Goal: Task Accomplishment & Management: Manage account settings

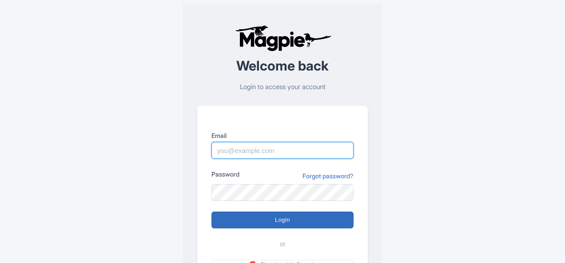
type input "[PERSON_NAME][EMAIL_ADDRESS][DOMAIN_NAME]"
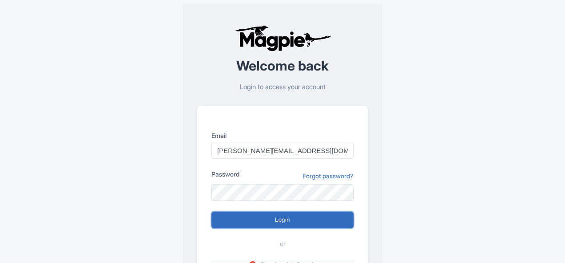
click at [302, 219] on input "Login" at bounding box center [282, 220] width 142 height 17
type input "Logging in..."
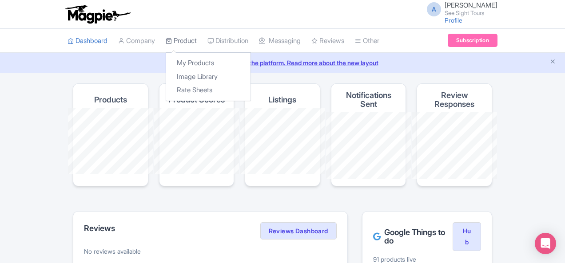
click at [166, 43] on link "Product" at bounding box center [181, 41] width 31 height 24
click at [166, 61] on link "My Products" at bounding box center [208, 63] width 84 height 14
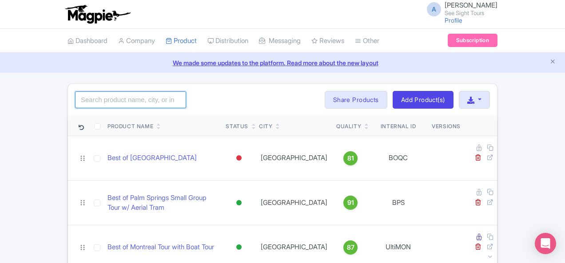
click at [94, 97] on input "search" at bounding box center [130, 100] width 111 height 17
click at [75, 100] on input "search" at bounding box center [130, 100] width 111 height 17
paste input "BDFF"
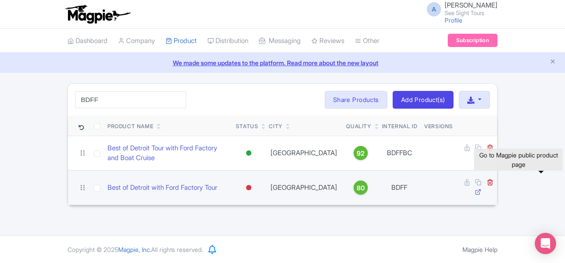
click at [482, 189] on icon at bounding box center [478, 192] width 7 height 7
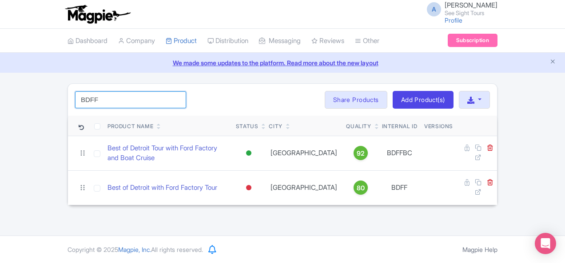
click at [93, 97] on input "BDFF" at bounding box center [130, 100] width 111 height 17
paste input "est of Chicago Tour"
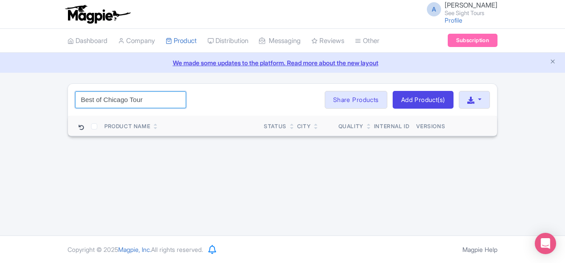
click at [75, 101] on input "Best of Chicago Tour" at bounding box center [130, 100] width 111 height 17
paste input "OCHI"
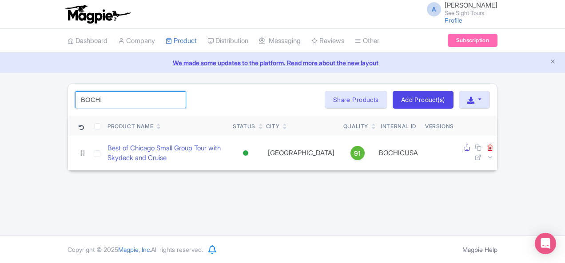
click at [75, 96] on input "BOCHI" at bounding box center [130, 100] width 111 height 17
paste input "[GEOGRAPHIC_DATA]"
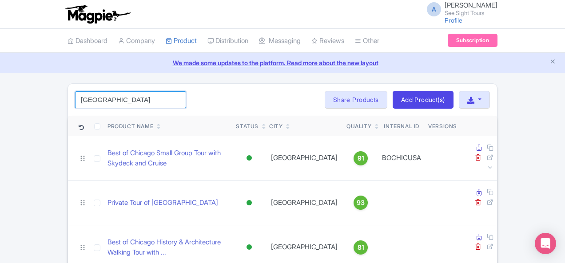
type input "[GEOGRAPHIC_DATA]"
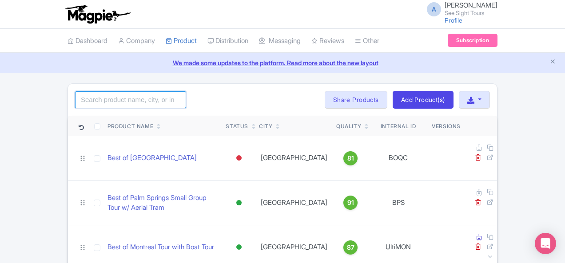
click at [101, 96] on input "search" at bounding box center [130, 100] width 111 height 17
paste input "[GEOGRAPHIC_DATA]"
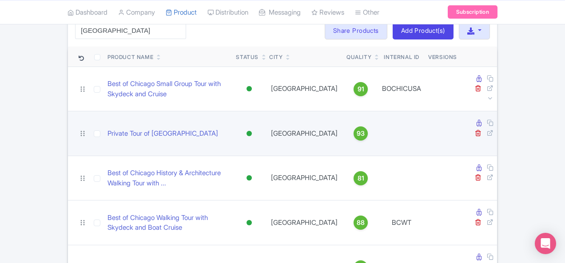
scroll to position [82, 0]
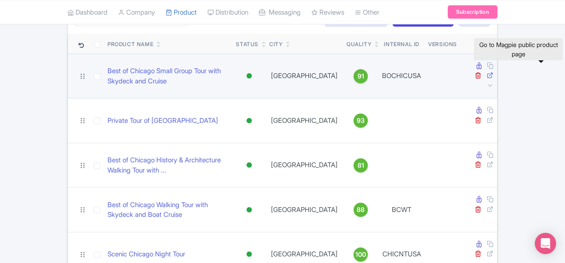
click at [494, 72] on icon at bounding box center [490, 75] width 7 height 7
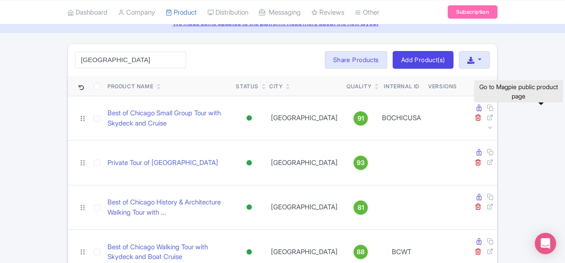
scroll to position [0, 0]
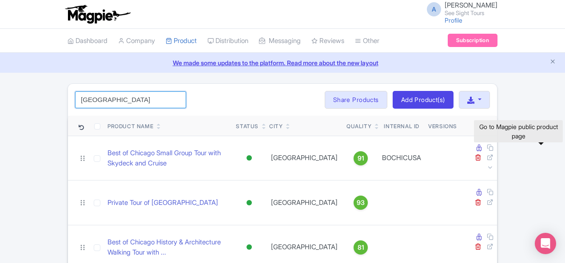
click at [84, 99] on input "[GEOGRAPHIC_DATA]" at bounding box center [130, 100] width 111 height 17
paste input "BSNANT"
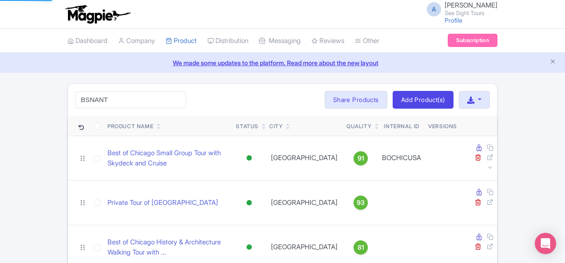
click at [367, 16] on div "A [PERSON_NAME] See Sight Tours Profile Users Settings Sign out" at bounding box center [283, 14] width 430 height 25
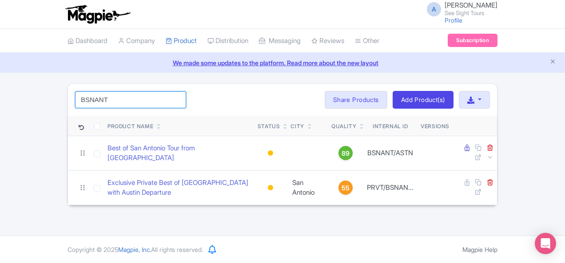
click at [75, 104] on input "BSNANT" at bounding box center [130, 100] width 111 height 17
paste input "[PERSON_NAME]"
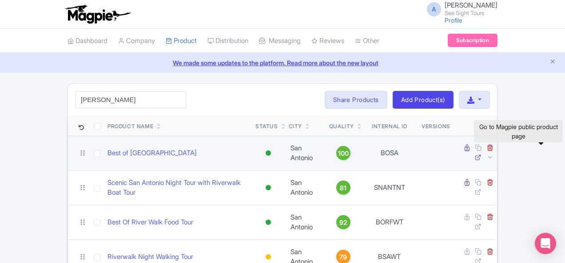
click at [482, 154] on icon at bounding box center [478, 157] width 7 height 7
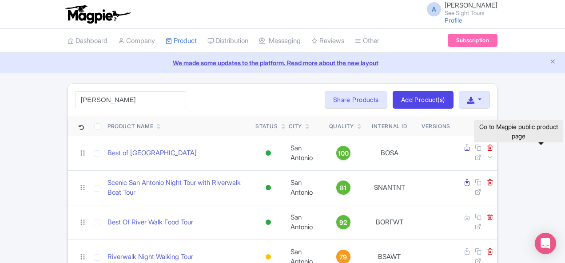
click at [351, 20] on div "A [PERSON_NAME] See Sight Tours Profile Users Settings Sign out" at bounding box center [283, 14] width 430 height 25
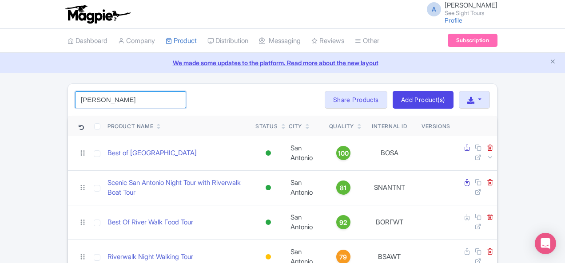
click at [85, 93] on input "[PERSON_NAME]" at bounding box center [130, 100] width 111 height 17
paste input "RRFT"
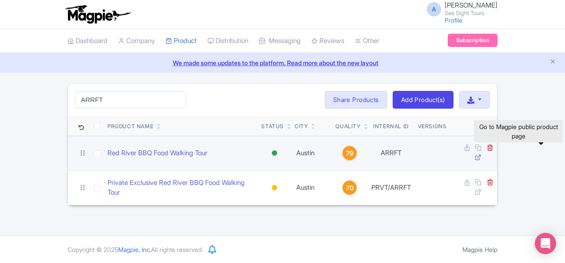
click at [482, 154] on icon at bounding box center [478, 157] width 7 height 7
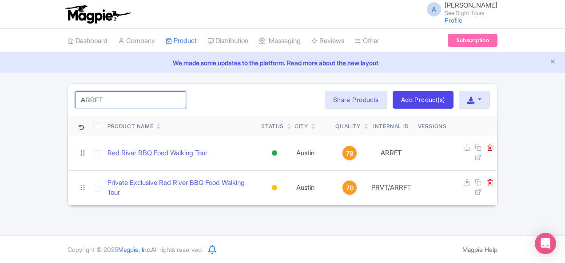
click at [76, 95] on input "ARRFT" at bounding box center [130, 100] width 111 height 17
paste input "ustin Taco Food Walking Tour"
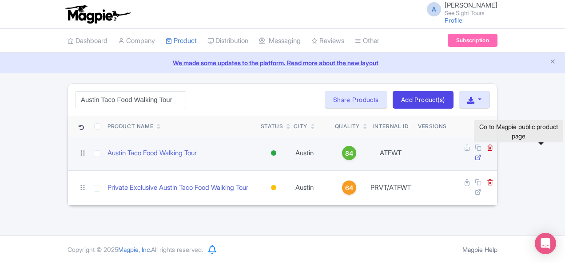
click at [482, 154] on icon at bounding box center [478, 157] width 7 height 7
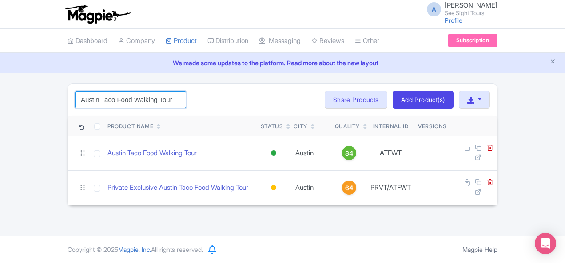
click at [76, 93] on input "Austin Taco Food Walking Tour" at bounding box center [130, 100] width 111 height 17
paste input "USHC"
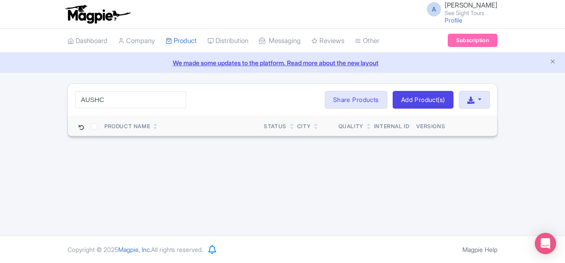
click at [197, 17] on div "A [PERSON_NAME] See Sight Tours Profile Users Settings Sign out" at bounding box center [283, 14] width 430 height 25
click at [95, 95] on input "AUSHC" at bounding box center [130, 100] width 111 height 17
paste input "[PERSON_NAME]"
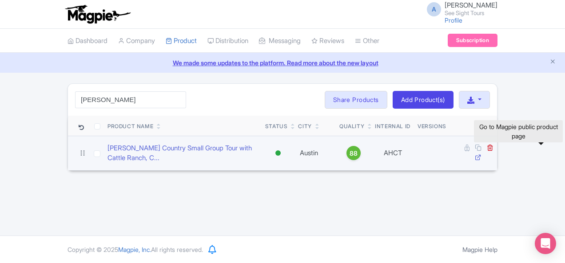
click at [482, 154] on icon at bounding box center [478, 157] width 7 height 7
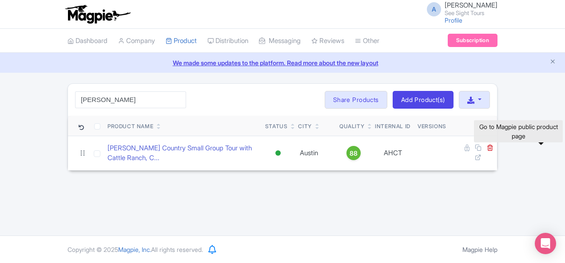
click at [84, 109] on div "[PERSON_NAME] Search Bulk Actions [GEOGRAPHIC_DATA] Add to Collection Share Pro…" at bounding box center [282, 100] width 429 height 32
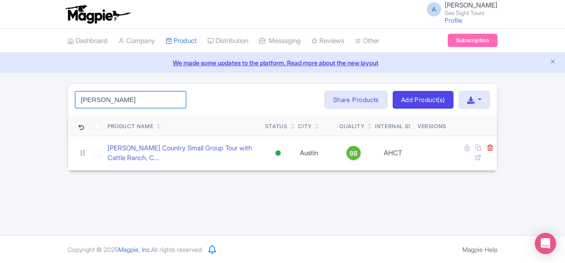
click at [81, 105] on input "[PERSON_NAME]" at bounding box center [130, 100] width 111 height 17
paste input "USTXCTY"
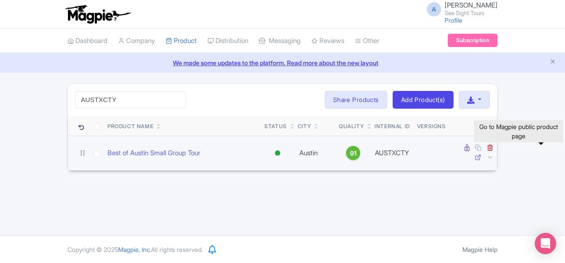
click at [482, 154] on icon at bounding box center [478, 157] width 7 height 7
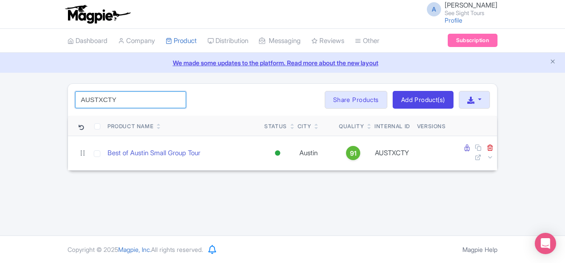
click at [75, 98] on input "AUSTXCTY" at bounding box center [130, 100] width 111 height 17
paste input "Scenic Austin Night Tour"
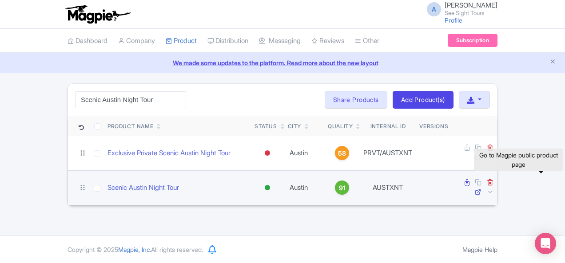
click at [482, 189] on icon at bounding box center [478, 192] width 7 height 7
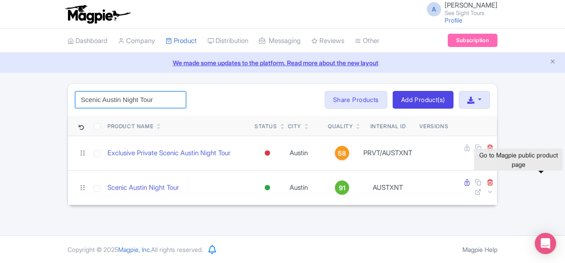
click at [109, 95] on input "Scenic Austin Night Tour" at bounding box center [130, 100] width 111 height 17
paste input "BAEGTOFMOFA"
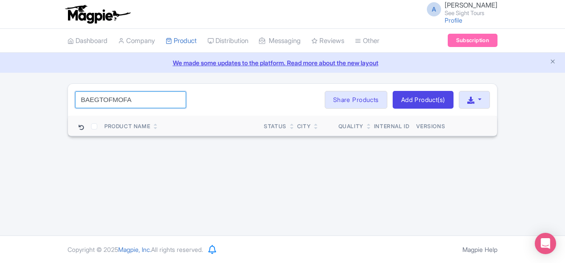
click at [82, 94] on input "BAEGTOFMOFA" at bounding box center [130, 100] width 111 height 17
paste input "oston’s"
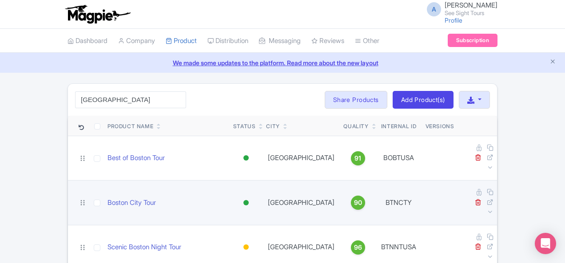
scroll to position [139, 0]
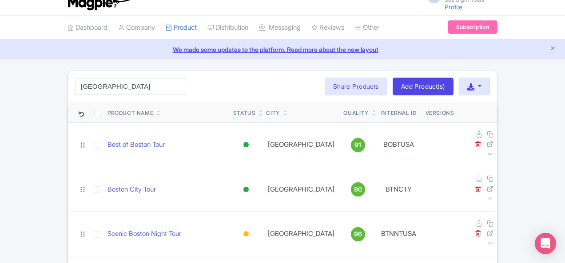
scroll to position [0, 0]
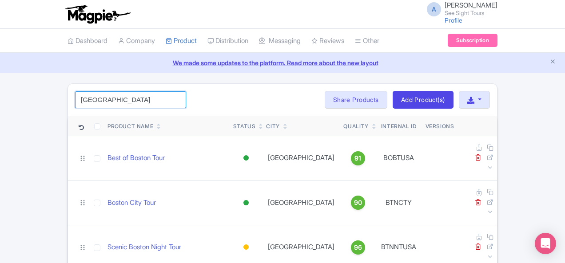
click at [110, 93] on input "[GEOGRAPHIC_DATA]" at bounding box center [130, 100] width 111 height 17
paste input "ATC"
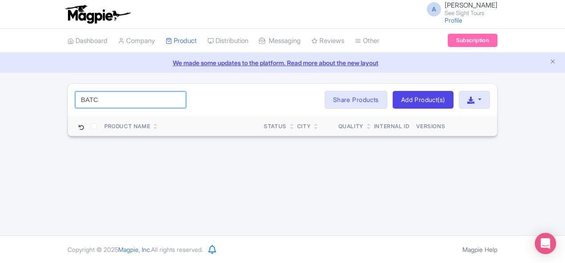
click at [76, 100] on input "BATC" at bounding box center [130, 100] width 111 height 17
paste input "[GEOGRAPHIC_DATA]"
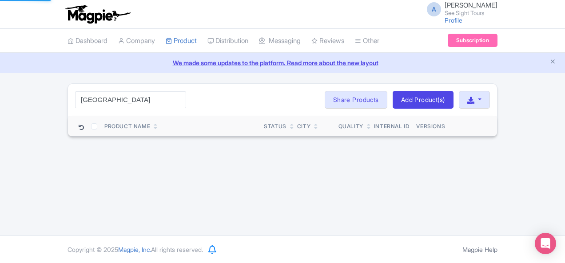
click at [410, 39] on ul "Dashboard Company Product My Products Image Library Rate Sheets Distribution Ma…" at bounding box center [282, 41] width 441 height 24
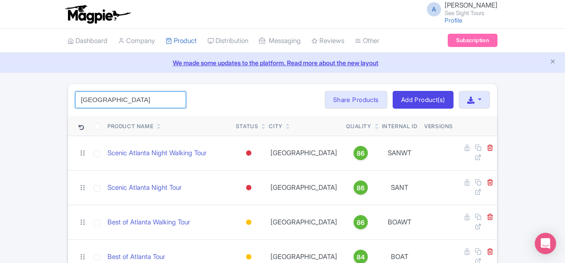
click at [92, 104] on input "[GEOGRAPHIC_DATA]" at bounding box center [130, 100] width 111 height 17
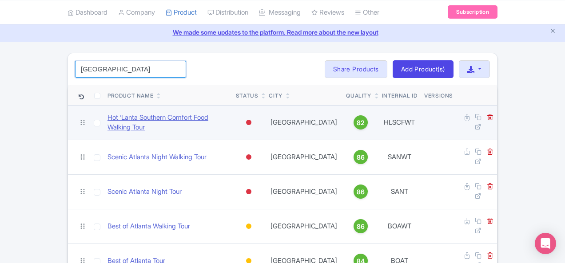
scroll to position [44, 0]
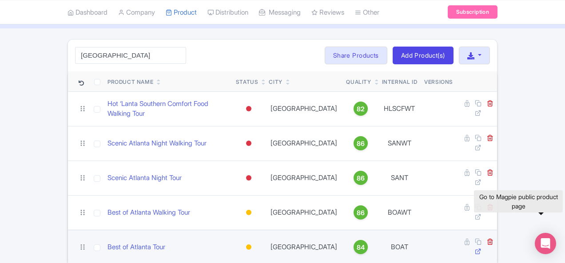
click at [482, 248] on icon at bounding box center [478, 251] width 7 height 7
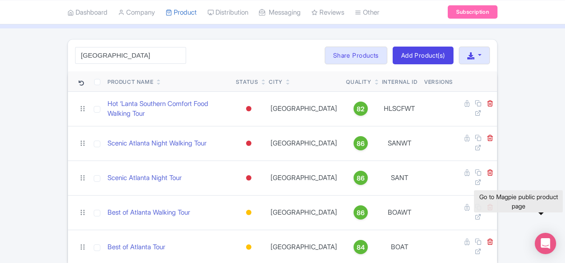
click at [351, 45] on div "[GEOGRAPHIC_DATA] Search Bulk Actions [GEOGRAPHIC_DATA] Add to Collection Share…" at bounding box center [282, 56] width 429 height 32
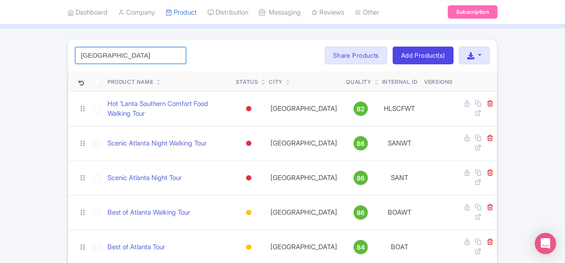
click at [105, 59] on input "[GEOGRAPHIC_DATA]" at bounding box center [130, 55] width 111 height 17
paste input "BCHIHAWT"
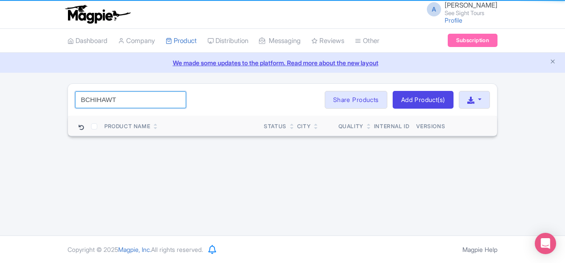
scroll to position [0, 0]
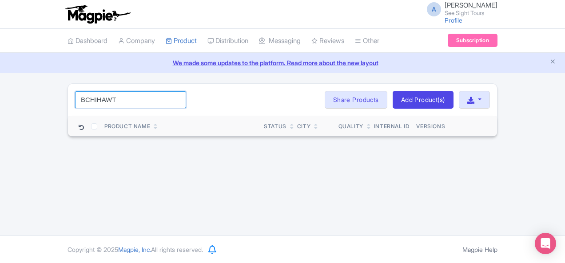
click at [80, 96] on input "BCHIHAWT" at bounding box center [130, 100] width 111 height 17
paste input "[GEOGRAPHIC_DATA]"
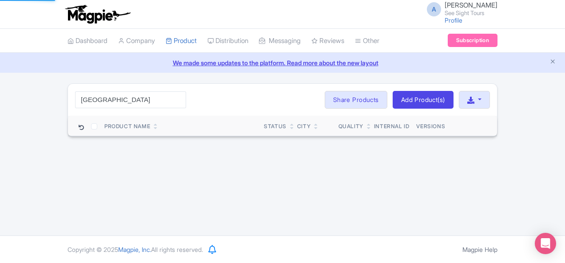
click at [183, 200] on div "A [PERSON_NAME] See Sight Tours Profile Users Settings Sign out Dashboard Compa…" at bounding box center [282, 118] width 565 height 236
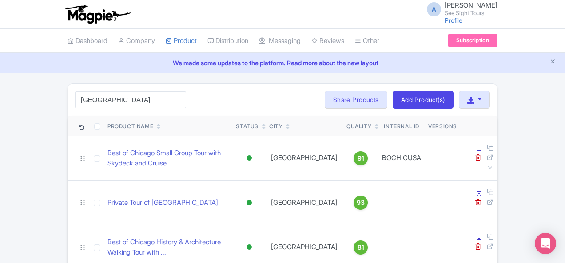
scroll to position [82, 0]
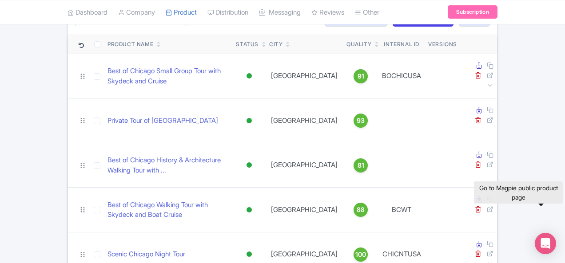
click at [313, 28] on div "[GEOGRAPHIC_DATA] Search Bulk Actions [GEOGRAPHIC_DATA] Add to Collection Share…" at bounding box center [282, 18] width 429 height 32
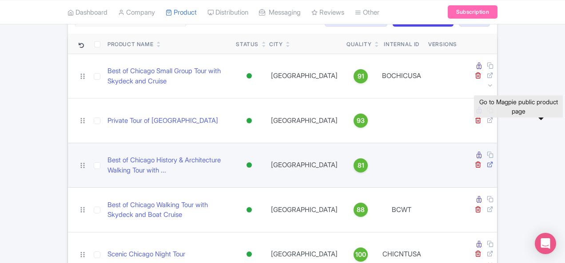
click at [494, 161] on icon at bounding box center [490, 164] width 7 height 7
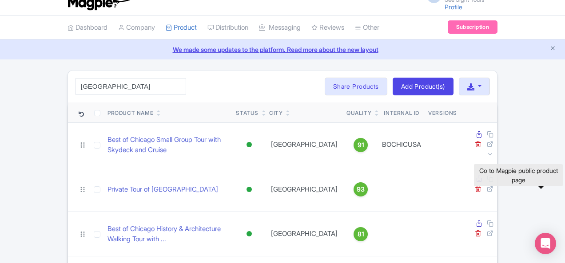
scroll to position [0, 0]
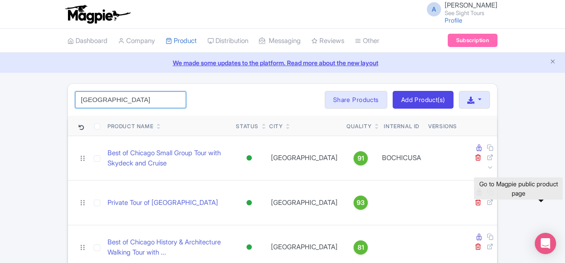
click at [75, 105] on input "[GEOGRAPHIC_DATA]" at bounding box center [130, 100] width 111 height 17
paste input "BCHIWT"
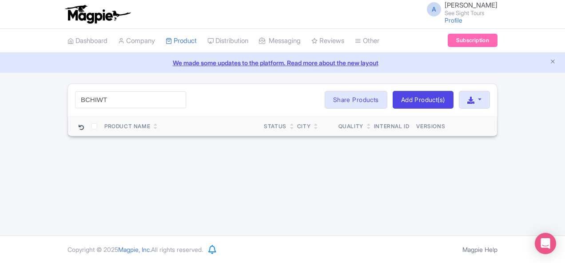
click at [73, 110] on div "BCHIWT Search Bulk Actions [GEOGRAPHIC_DATA] Add to Collection Share Products A…" at bounding box center [282, 100] width 429 height 32
click at [78, 95] on input "BCHIWT" at bounding box center [130, 100] width 111 height 17
paste input "[GEOGRAPHIC_DATA]"
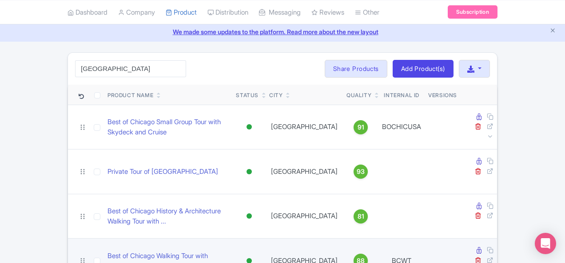
scroll to position [82, 0]
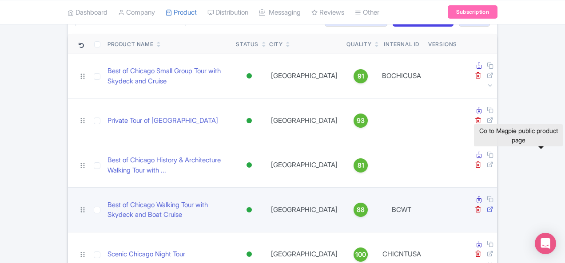
click at [494, 206] on icon at bounding box center [490, 209] width 7 height 7
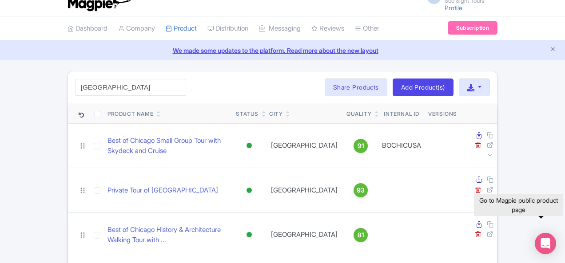
scroll to position [0, 0]
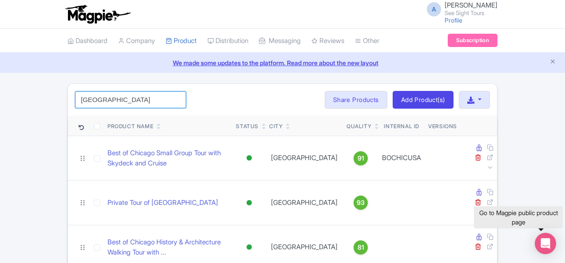
click at [75, 104] on input "[GEOGRAPHIC_DATA]" at bounding box center [130, 100] width 111 height 17
paste input "BCHT"
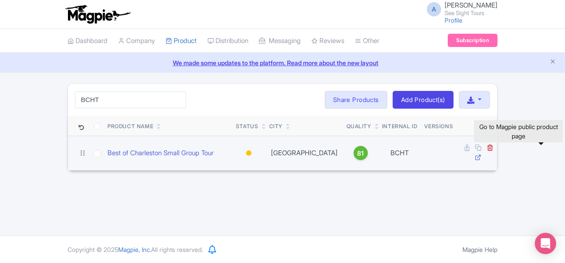
click at [482, 154] on icon at bounding box center [478, 157] width 7 height 7
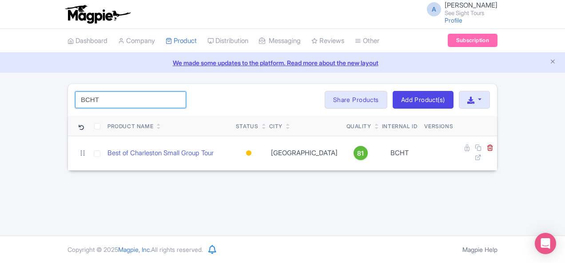
click at [86, 98] on input "BCHT" at bounding box center [130, 100] width 111 height 17
paste input "W"
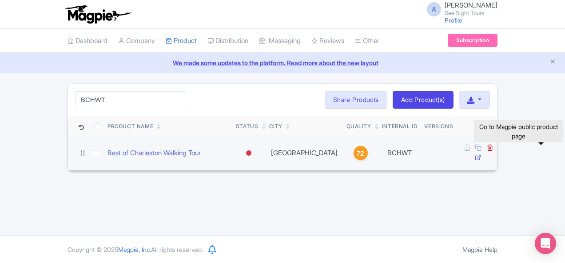
click at [482, 154] on icon at bounding box center [478, 157] width 7 height 7
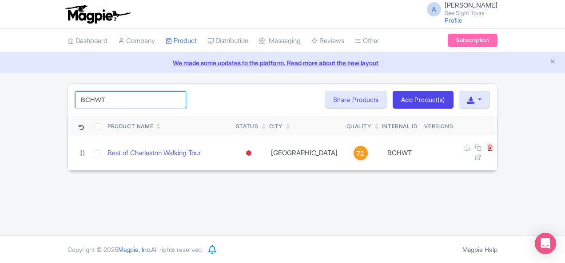
click at [89, 100] on input "BCHWT" at bounding box center [130, 100] width 111 height 17
paste input "IN"
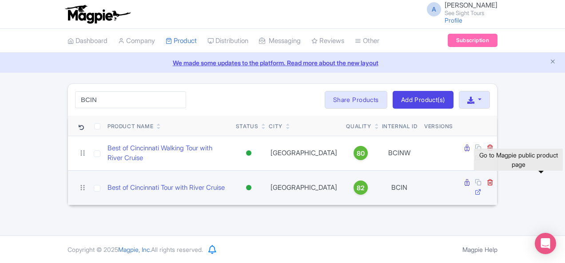
click at [482, 189] on icon at bounding box center [478, 192] width 7 height 7
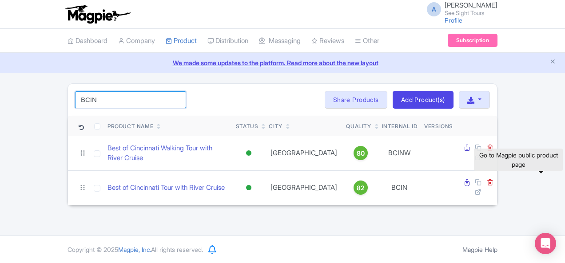
click at [100, 98] on input "BCIN" at bounding box center [130, 100] width 111 height 17
paste input "W"
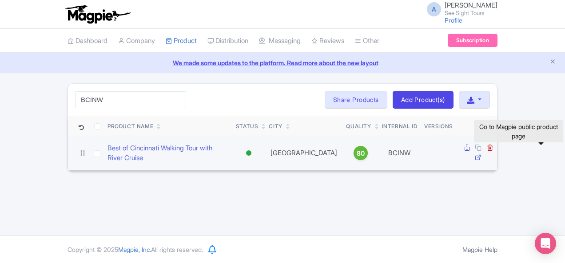
click at [482, 154] on icon at bounding box center [478, 157] width 7 height 7
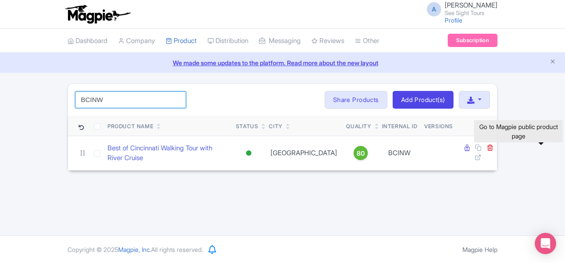
click at [106, 104] on input "BCINW" at bounding box center [130, 100] width 111 height 17
paste input "DFFBC"
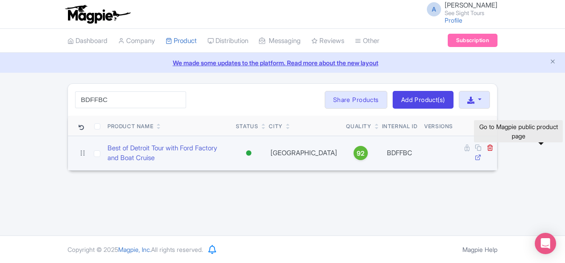
click at [482, 154] on icon at bounding box center [478, 157] width 7 height 7
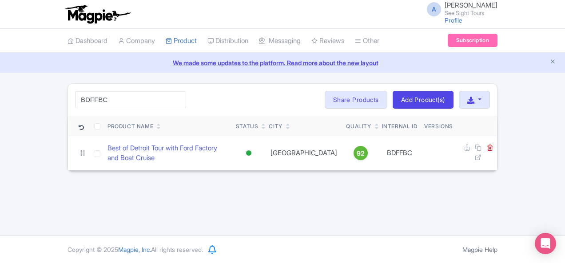
click at [129, 104] on div "BDFFBC Search Bulk Actions [GEOGRAPHIC_DATA] Add to Collection Share Products A…" at bounding box center [282, 100] width 429 height 32
click at [100, 101] on input "BDFFBC" at bounding box center [130, 100] width 111 height 17
paste input "MTOD"
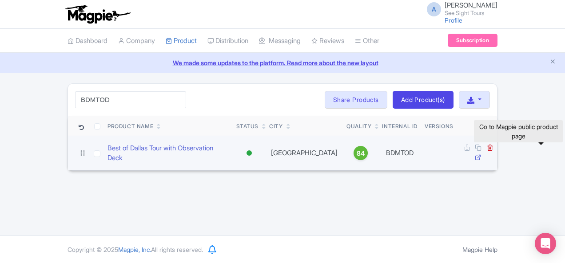
click at [482, 154] on icon at bounding box center [478, 157] width 7 height 7
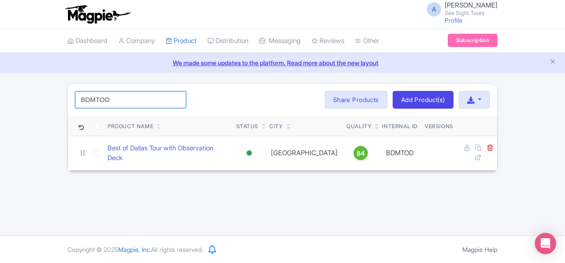
click at [80, 96] on input "BDMTOD" at bounding box center [130, 100] width 111 height 17
paste input "KWFWT"
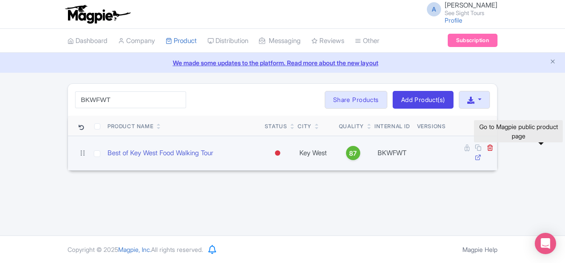
click at [482, 154] on icon at bounding box center [478, 157] width 7 height 7
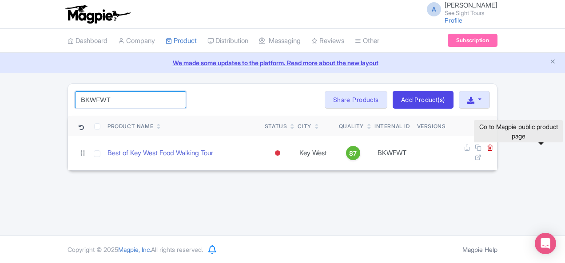
click at [88, 96] on input "BKWFWT" at bounding box center [130, 100] width 111 height 17
paste input "GBBC"
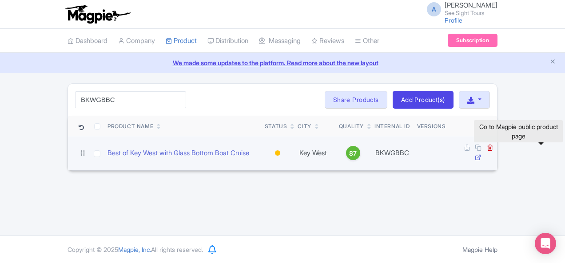
click at [482, 154] on icon at bounding box center [478, 157] width 7 height 7
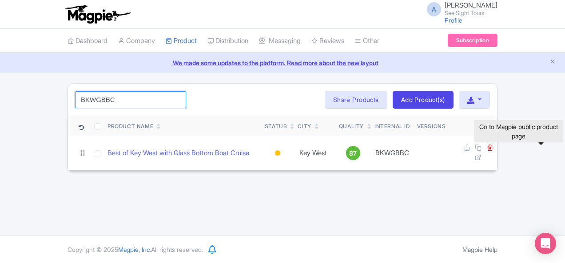
click at [88, 100] on input "BKWGBBC" at bounding box center [130, 100] width 111 height 17
paste input "WT"
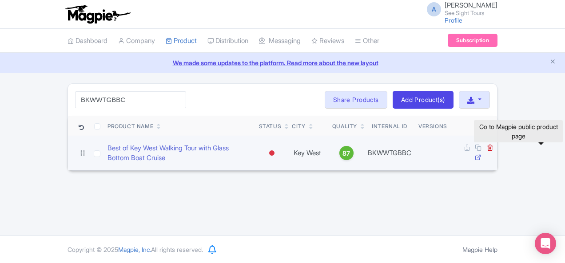
click at [482, 154] on icon at bounding box center [478, 157] width 7 height 7
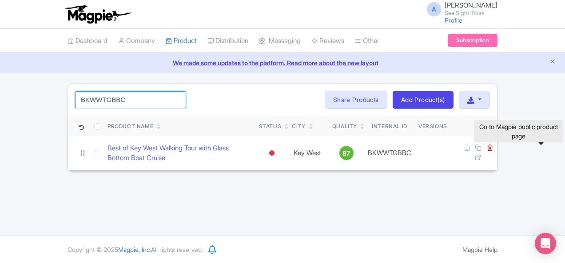
click at [95, 100] on input "BKWWTGBBC" at bounding box center [130, 100] width 111 height 17
paste input "est of [GEOGRAPHIC_DATA] from [GEOGRAPHIC_DATA]"
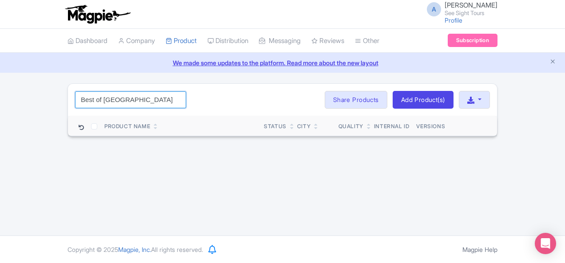
click at [75, 101] on input "Best of [GEOGRAPHIC_DATA] from [GEOGRAPHIC_DATA]" at bounding box center [130, 100] width 111 height 17
paste input "MFFLL"
click at [75, 98] on input "BMFFLL" at bounding box center [130, 100] width 111 height 17
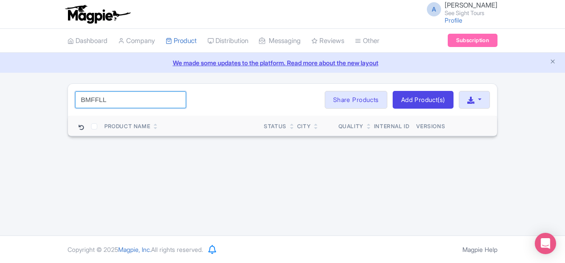
click at [75, 98] on input "BMFFLL" at bounding box center [130, 100] width 111 height 17
paste input "[GEOGRAPHIC_DATA]"
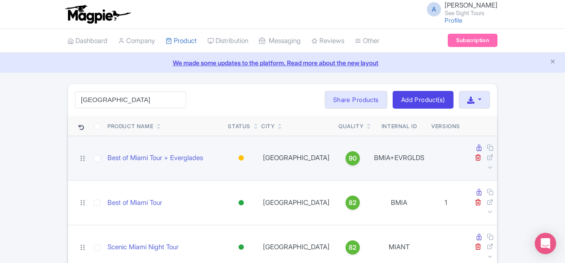
scroll to position [164, 0]
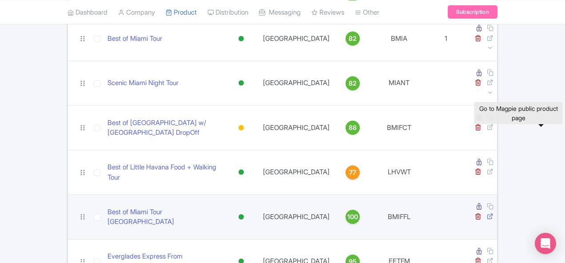
click at [494, 213] on icon at bounding box center [490, 216] width 7 height 7
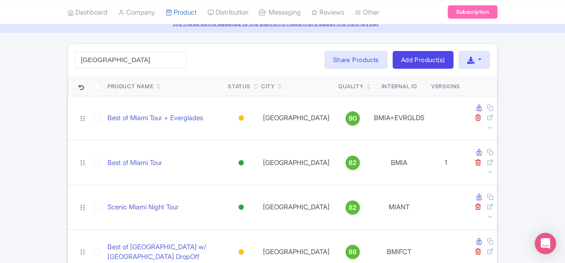
scroll to position [0, 0]
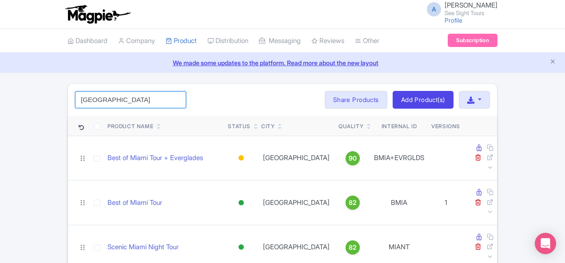
click at [99, 102] on input "[GEOGRAPHIC_DATA]" at bounding box center [130, 100] width 111 height 17
paste input "BMIA"
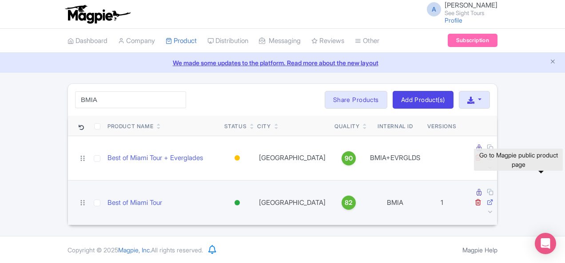
click at [494, 199] on icon at bounding box center [490, 202] width 7 height 7
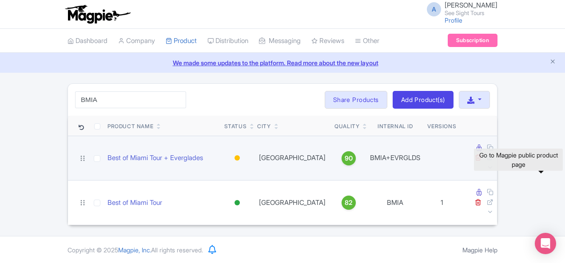
click at [497, 136] on td at bounding box center [478, 158] width 37 height 45
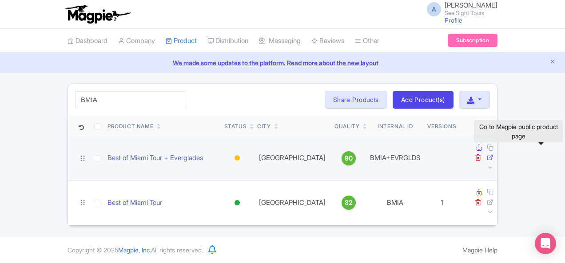
click at [494, 154] on icon at bounding box center [490, 157] width 7 height 7
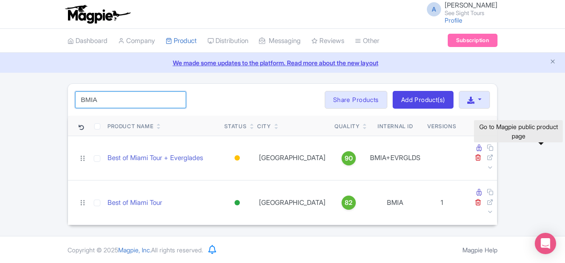
click at [75, 103] on input "BMIA" at bounding box center [130, 100] width 111 height 17
paste input "[GEOGRAPHIC_DATA]"
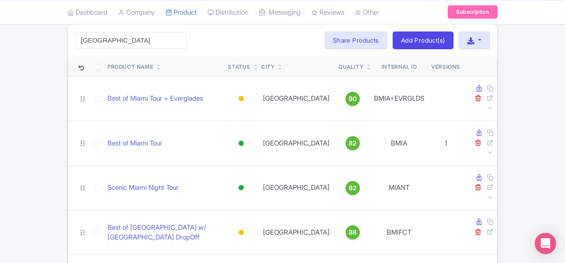
scroll to position [133, 0]
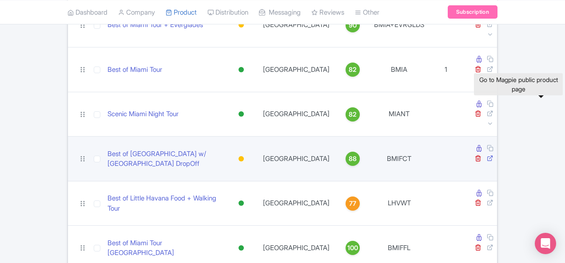
click at [494, 155] on icon at bounding box center [490, 158] width 7 height 7
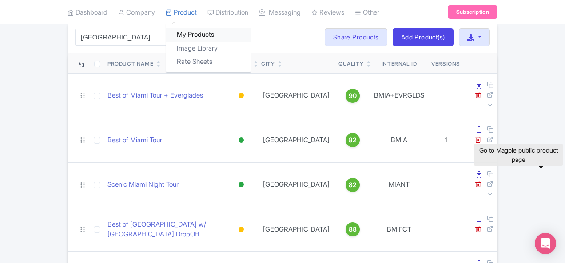
scroll to position [0, 0]
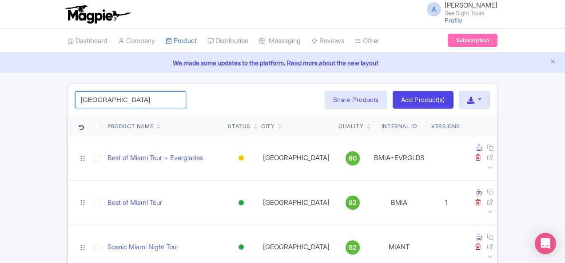
click at [75, 95] on input "[GEOGRAPHIC_DATA]" at bounding box center [130, 100] width 111 height 17
paste input "BMMSWT"
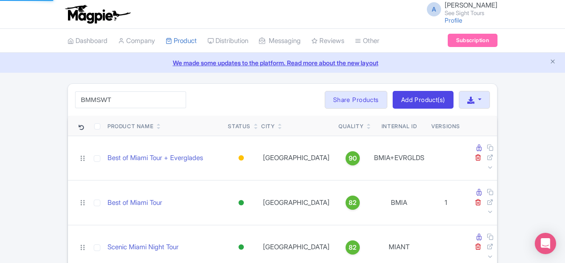
click at [380, 30] on ul "Dashboard Company Product My Products Image Library Rate Sheets Distribution Ma…" at bounding box center [282, 41] width 441 height 24
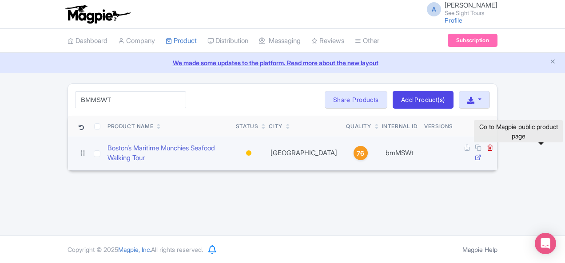
click at [482, 154] on icon at bounding box center [478, 157] width 7 height 7
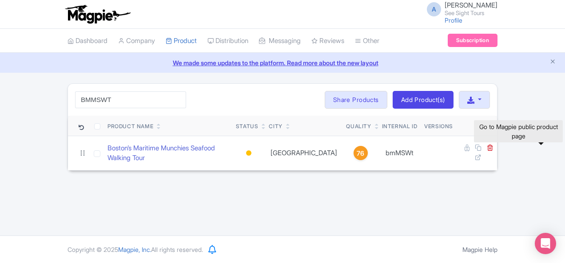
click at [315, 196] on div "A [PERSON_NAME] See Sight Tours Profile Users Settings Sign out Dashboard Compa…" at bounding box center [282, 118] width 565 height 236
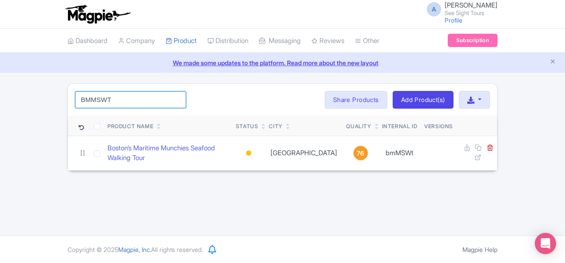
click at [75, 94] on input "BMMSWT" at bounding box center [130, 100] width 111 height 17
paste input "WTRC"
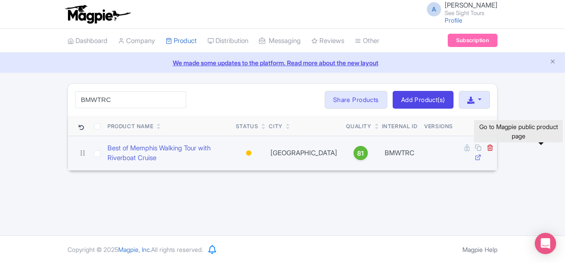
click at [482, 154] on icon at bounding box center [478, 157] width 7 height 7
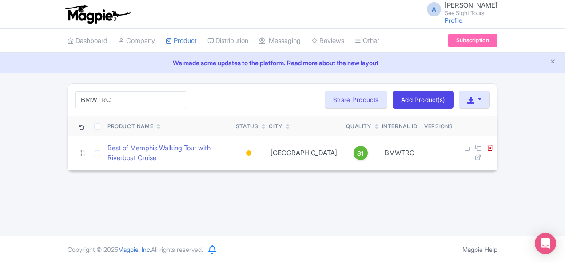
click at [78, 110] on div "BMWTRC Search Bulk Actions [GEOGRAPHIC_DATA] Add to Collection Share Products A…" at bounding box center [282, 100] width 429 height 32
click at [79, 101] on input "BMWTRC" at bounding box center [130, 100] width 111 height 17
paste input "NFUSA"
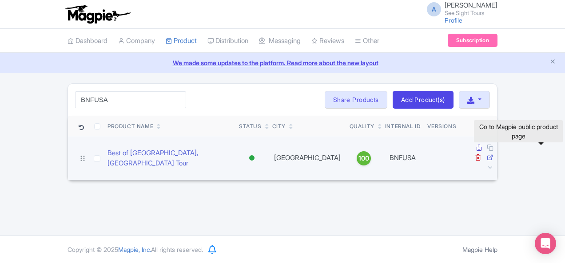
click at [494, 154] on icon at bounding box center [490, 157] width 7 height 7
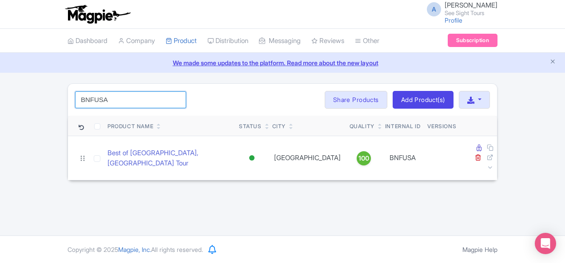
click at [75, 100] on input "BNFUSA" at bounding box center [130, 100] width 111 height 17
paste input "OSC"
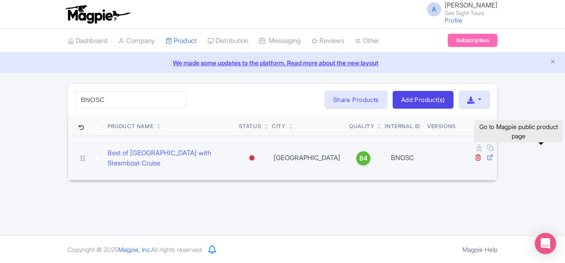
click at [494, 154] on icon at bounding box center [490, 157] width 7 height 7
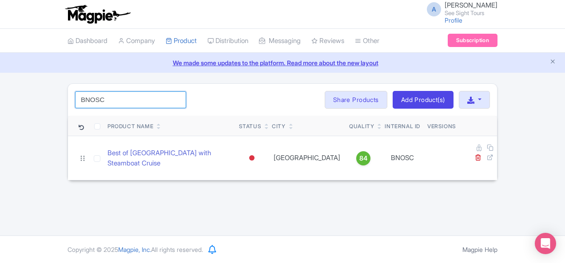
click at [94, 92] on input "BNOSC" at bounding box center [130, 100] width 111 height 17
paste input "WT"
click at [75, 101] on input "BNOWTSC" at bounding box center [130, 100] width 111 height 17
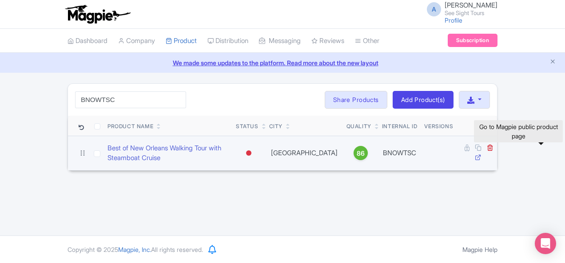
click at [482, 154] on icon at bounding box center [478, 157] width 7 height 7
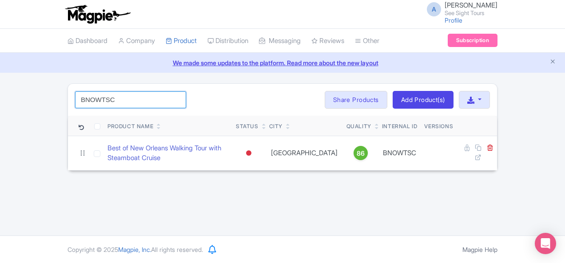
click at [75, 96] on input "BNOWTSC" at bounding box center [130, 100] width 111 height 17
paste input "OA"
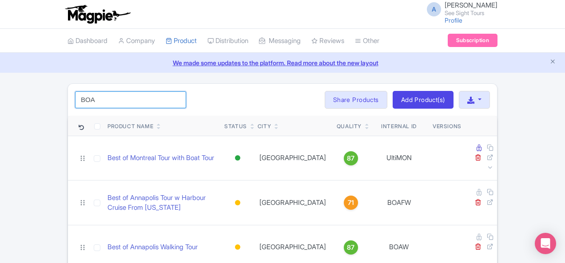
click at [75, 100] on input "BOA" at bounding box center [130, 100] width 111 height 17
paste input "[GEOGRAPHIC_DATA]"
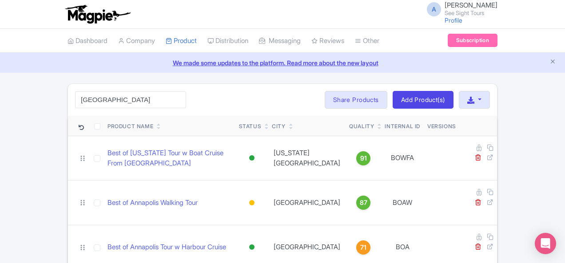
click at [167, 99] on div "[GEOGRAPHIC_DATA] Search Bulk Actions [GEOGRAPHIC_DATA] Add to Collection Share…" at bounding box center [282, 100] width 429 height 32
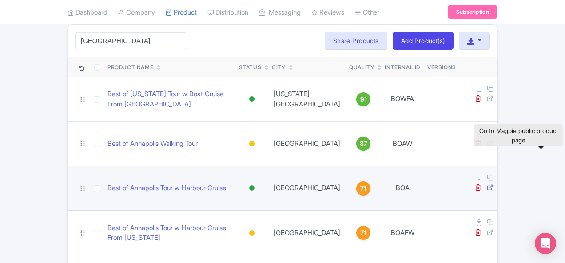
click at [494, 184] on icon at bounding box center [490, 187] width 7 height 7
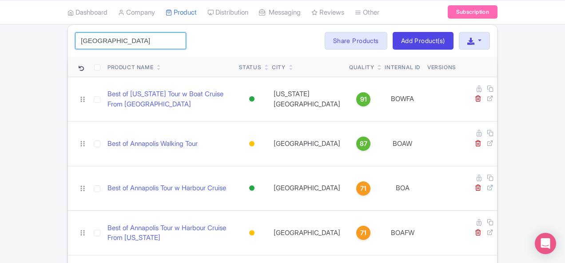
click at [75, 40] on input "[GEOGRAPHIC_DATA]" at bounding box center [130, 40] width 111 height 17
paste input "BOAUS"
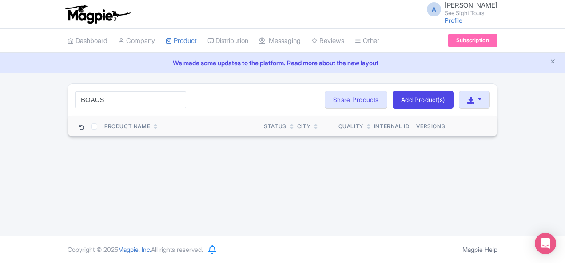
click at [68, 90] on div "BOAUS Search Bulk Actions [GEOGRAPHIC_DATA] Add to Collection Share Products Ad…" at bounding box center [282, 100] width 429 height 32
click at [75, 96] on input "BOAUS" at bounding box center [130, 100] width 111 height 17
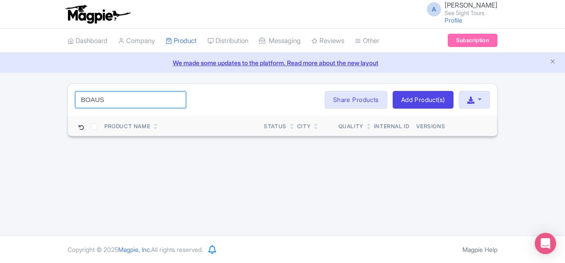
paste input "Austin"
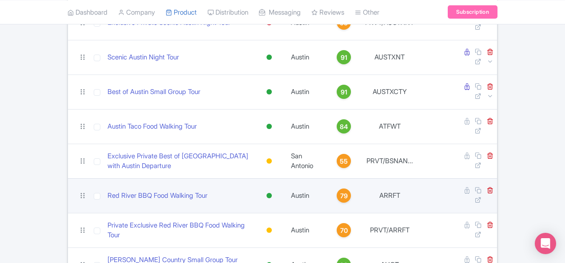
scroll to position [137, 0]
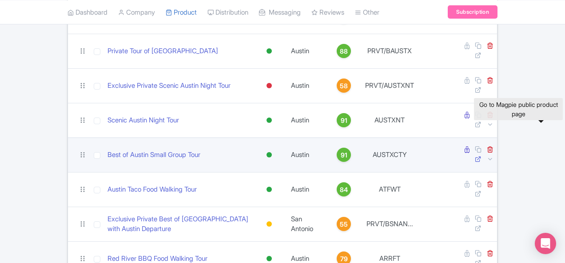
click at [482, 156] on icon at bounding box center [478, 159] width 7 height 7
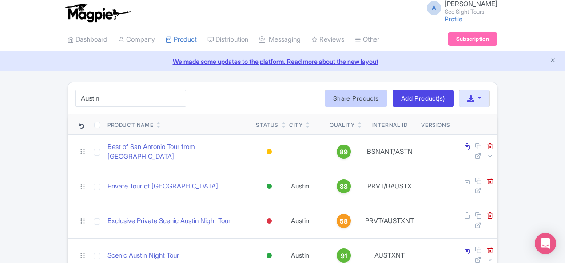
scroll to position [0, 0]
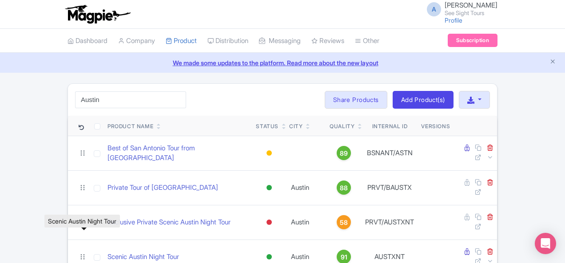
click at [251, 16] on div "A [PERSON_NAME] See Sight Tours Profile Users Settings Sign out" at bounding box center [283, 14] width 430 height 25
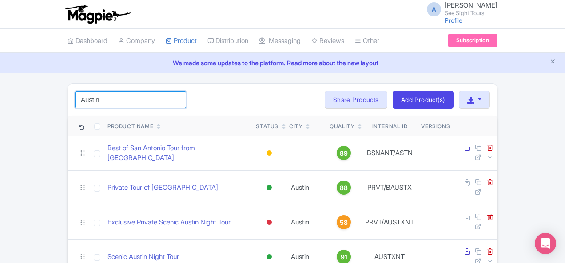
click at [75, 98] on input "Austin" at bounding box center [130, 100] width 111 height 17
paste input "BOAW"
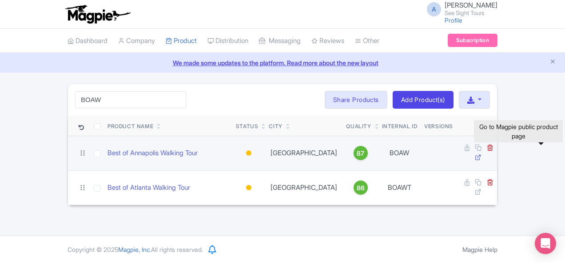
click at [482, 154] on icon at bounding box center [478, 157] width 7 height 7
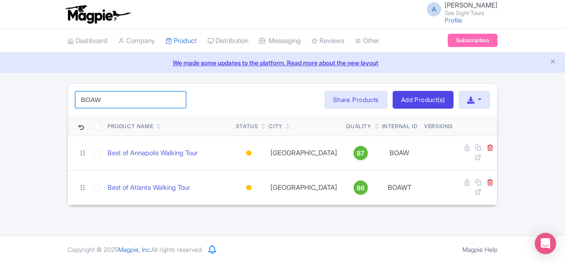
click at [84, 95] on input "BOAW" at bounding box center [130, 100] width 111 height 17
paste input "BTUSA"
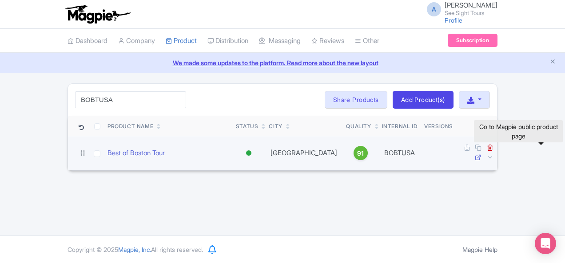
click at [482, 154] on icon at bounding box center [478, 157] width 7 height 7
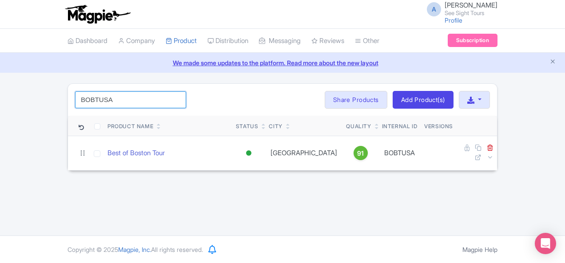
click at [85, 93] on input "BOBTUSA" at bounding box center [130, 100] width 111 height 17
paste input "WTWBC"
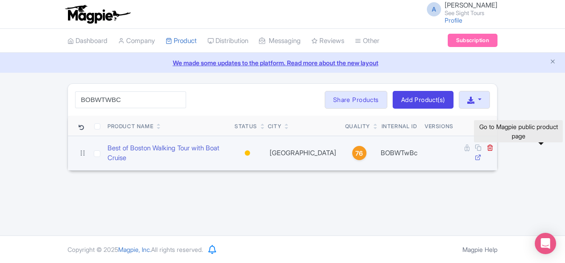
click at [482, 154] on icon at bounding box center [478, 157] width 7 height 7
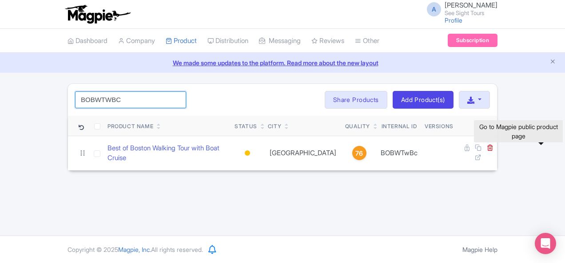
click at [79, 98] on input "BOBWTWBC" at bounding box center [130, 100] width 111 height 17
paste input "UCA"
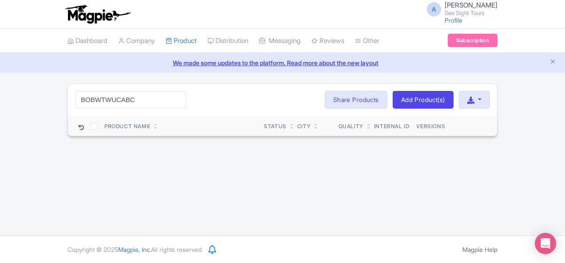
click at [100, 86] on div "BOBWTWUCABC Search Bulk Actions [GEOGRAPHIC_DATA] Add to Collection Share Produ…" at bounding box center [282, 100] width 429 height 32
click at [92, 97] on input "BOBWTWUCABC" at bounding box center [130, 100] width 111 height 17
paste input "USS Constitution"
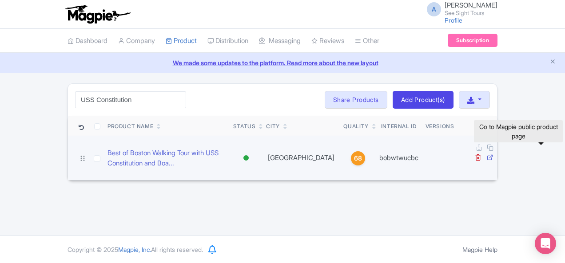
click at [494, 154] on icon at bounding box center [490, 157] width 7 height 7
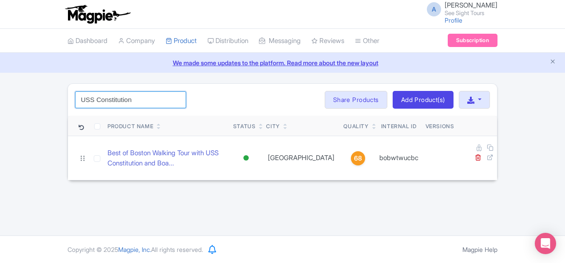
click at [90, 102] on input "USS Constitution" at bounding box center [130, 100] width 111 height 17
paste input "BOFLL"
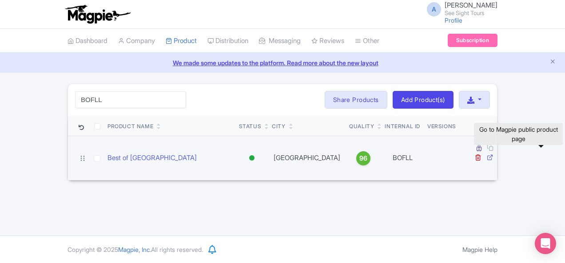
click at [494, 154] on icon at bounding box center [490, 157] width 7 height 7
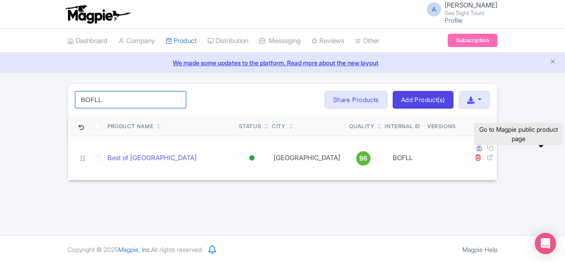
click at [75, 106] on input "BOFLL" at bounding box center [130, 100] width 111 height 17
paste input "est of Houston Small Group City Tour W/ Hermann Park & Coffee Stop"
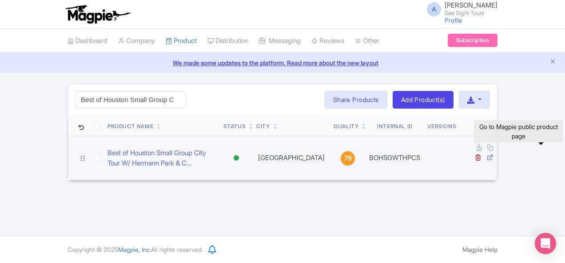
click at [494, 154] on icon at bounding box center [490, 157] width 7 height 7
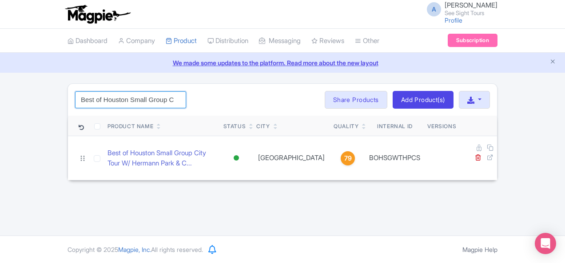
click at [82, 94] on input "Best of Houston Small Group City Tour W/ Hermann Park & Coffee Stop" at bounding box center [130, 100] width 111 height 17
paste input "OHWTCS"
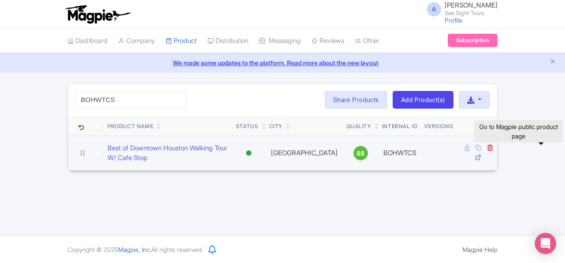
click at [482, 154] on icon at bounding box center [478, 157] width 7 height 7
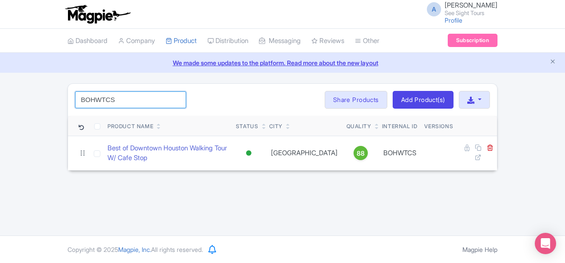
click at [90, 92] on input "BOHWTCS" at bounding box center [130, 100] width 111 height 17
paste input "MMWT"
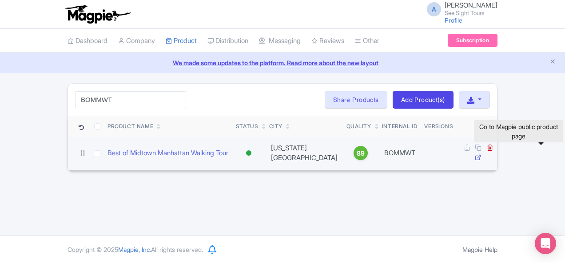
click at [482, 154] on icon at bounding box center [478, 157] width 7 height 7
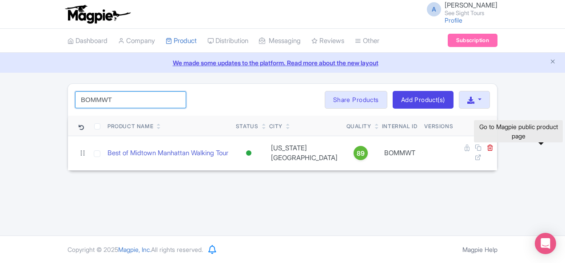
click at [76, 97] on input "BOMMWT" at bounding box center [130, 100] width 111 height 17
paste input "NTUSA"
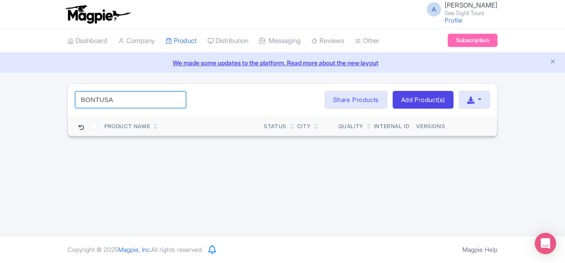
click at [91, 106] on input "BONTUSA" at bounding box center [130, 100] width 111 height 17
paste input "[GEOGRAPHIC_DATA]"
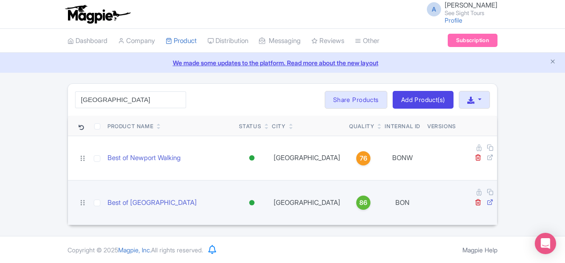
click at [494, 199] on icon at bounding box center [490, 202] width 7 height 7
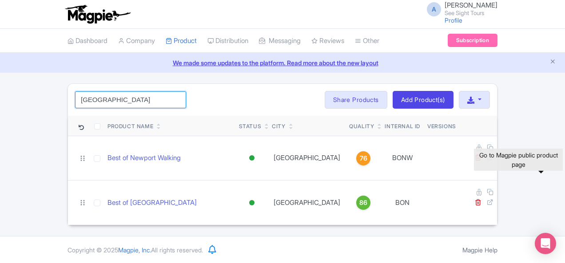
click at [84, 99] on input "[GEOGRAPHIC_DATA]" at bounding box center [130, 100] width 111 height 17
paste input "BORFWT"
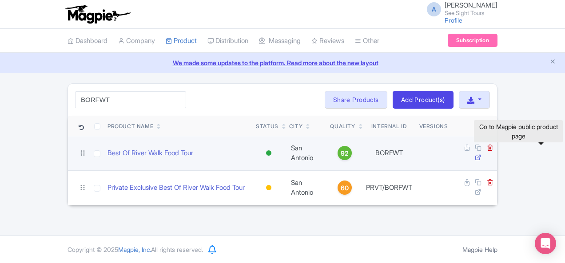
click at [482, 154] on icon at bounding box center [478, 157] width 7 height 7
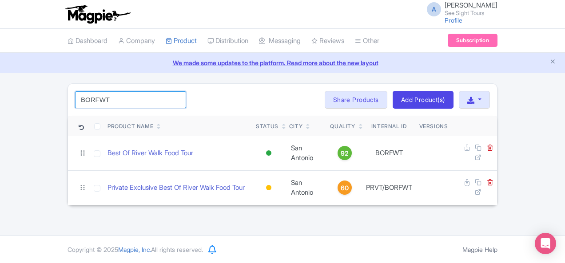
click at [75, 102] on input "BORFWT" at bounding box center [130, 100] width 111 height 17
paste input "est of [GEOGRAPHIC_DATA] with Scenic Cruise"
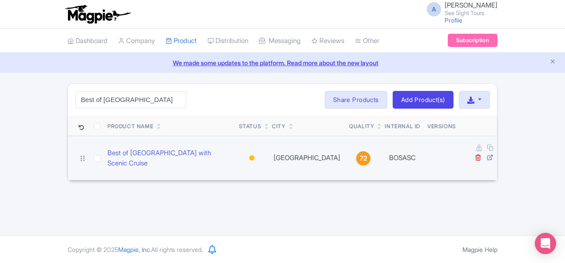
click at [494, 154] on icon at bounding box center [490, 157] width 7 height 7
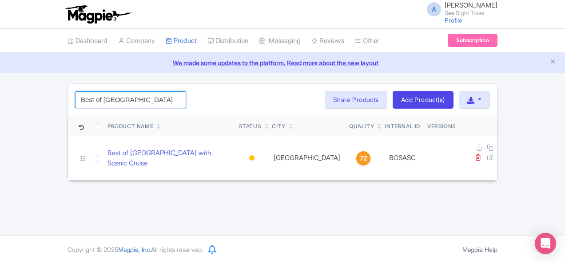
click at [81, 99] on input "Best of [GEOGRAPHIC_DATA] with Scenic Cruise" at bounding box center [130, 100] width 111 height 17
paste input "Walking Tour"
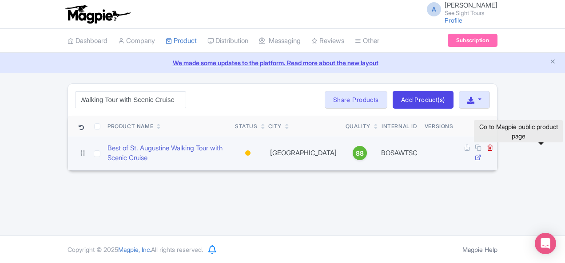
click at [482, 154] on icon at bounding box center [478, 157] width 7 height 7
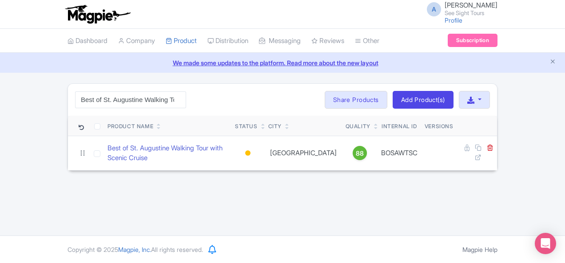
click at [326, 9] on div "A [PERSON_NAME] See Sight Tours Profile Users Settings Sign out" at bounding box center [283, 14] width 430 height 25
click at [84, 94] on input "Best of St. Augustine Walking Tour with Scenic Cruise" at bounding box center [130, 100] width 111 height 17
paste input "Kemah Boardwalk"
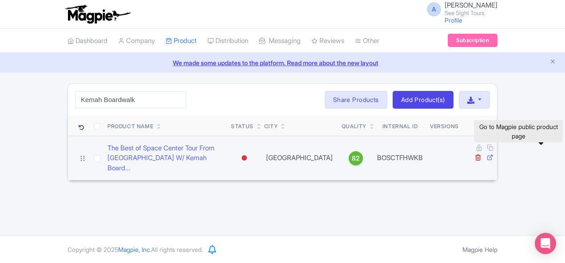
click at [494, 154] on icon at bounding box center [490, 157] width 7 height 7
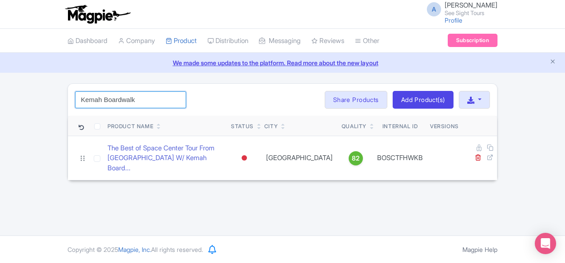
click at [78, 99] on input "Kemah Boardwalk" at bounding box center [130, 100] width 111 height 17
paste input "Best of Savannah Tour"
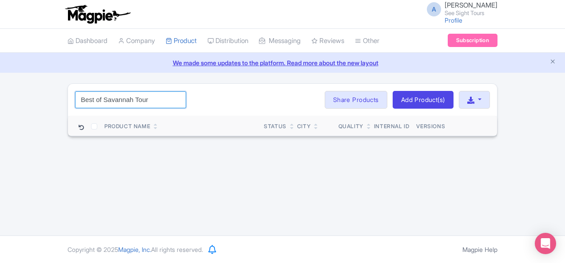
drag, startPoint x: 95, startPoint y: 100, endPoint x: 73, endPoint y: 96, distance: 22.1
click at [75, 96] on input "Best of Savannah Tour" at bounding box center [130, 100] width 111 height 17
drag, startPoint x: 42, startPoint y: 98, endPoint x: 4, endPoint y: 98, distance: 37.3
click at [62, 98] on div "Best of Savannah Search Bulk Actions [GEOGRAPHIC_DATA] Add to Collection Share …" at bounding box center [282, 110] width 441 height 53
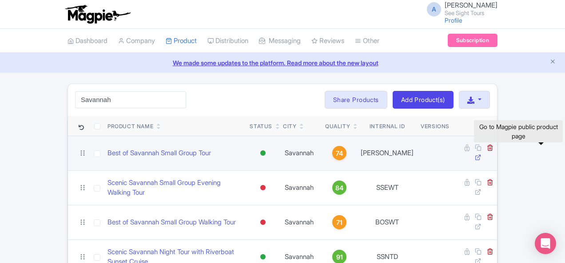
click at [482, 154] on icon at bounding box center [478, 157] width 7 height 7
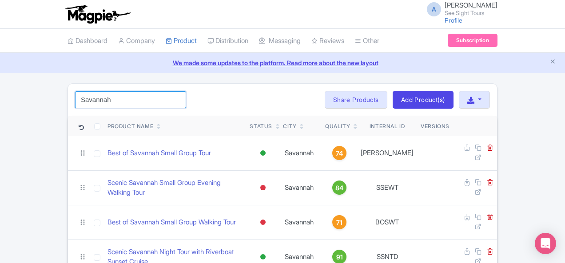
click at [77, 97] on input "Savannah" at bounding box center [130, 100] width 111 height 17
paste input "BOSWT"
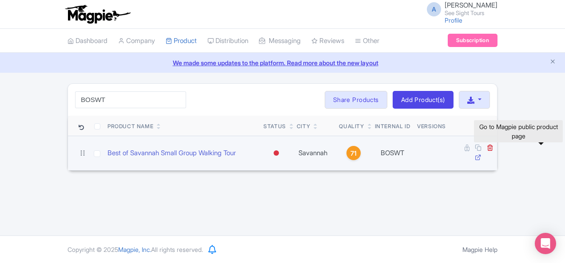
click at [482, 154] on icon at bounding box center [478, 157] width 7 height 7
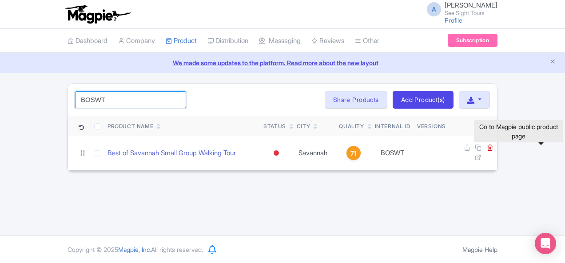
click at [93, 95] on input "BOSWT" at bounding box center [130, 100] width 111 height 17
paste input "est of [US_STATE] Walking Tour"
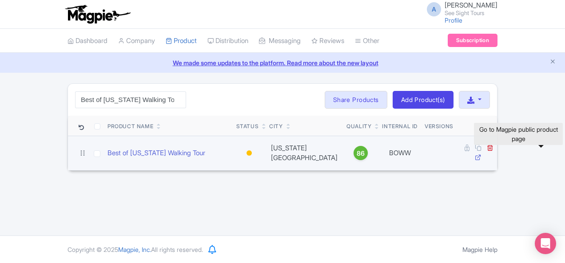
click at [482, 154] on icon at bounding box center [478, 157] width 7 height 7
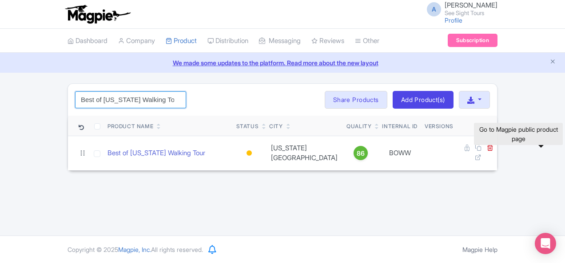
click at [80, 98] on input "Best of [US_STATE] Walking Tour" at bounding box center [130, 100] width 111 height 17
paste input "PS"
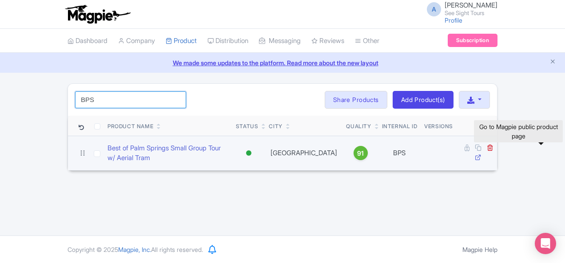
type input "BPS"
click at [482, 154] on icon at bounding box center [478, 157] width 7 height 7
